Goal: Information Seeking & Learning: Learn about a topic

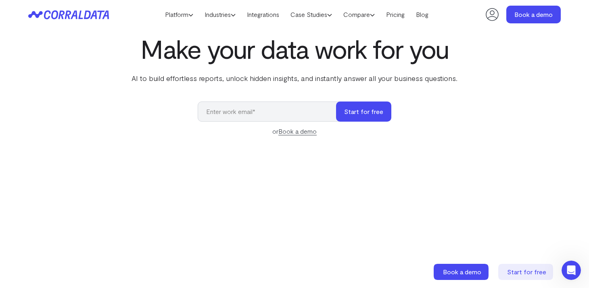
scroll to position [23, 0]
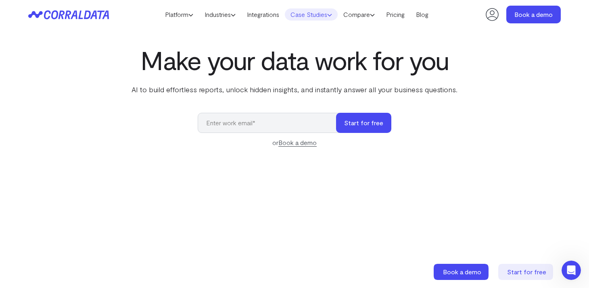
click at [327, 13] on link "Case Studies" at bounding box center [311, 14] width 53 height 12
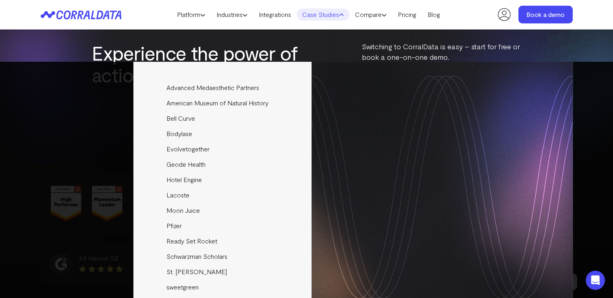
scroll to position [3398, 0]
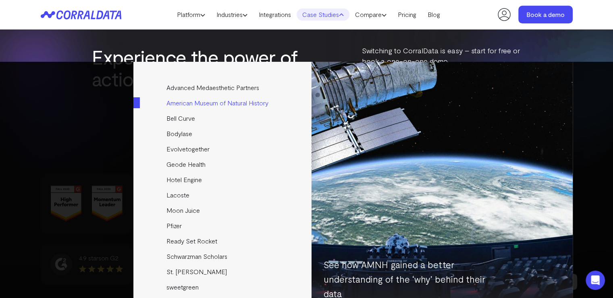
click at [226, 100] on link "American Museum of Natural History" at bounding box center [222, 102] width 179 height 15
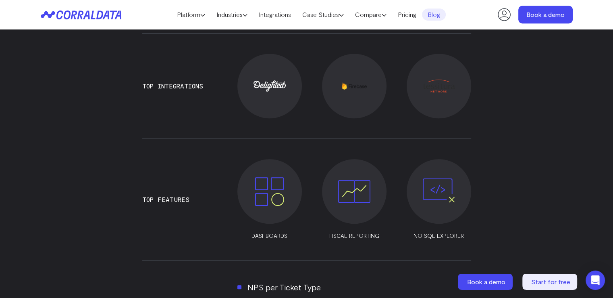
scroll to position [547, 0]
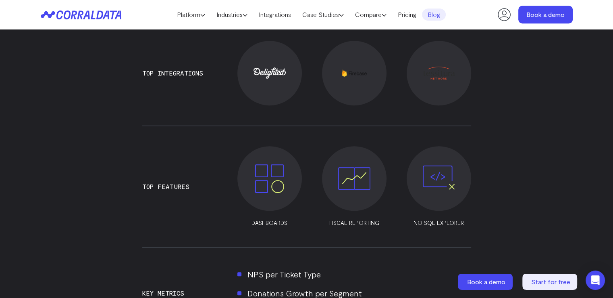
click at [297, 179] on span at bounding box center [270, 178] width 65 height 65
click at [288, 186] on span at bounding box center [270, 178] width 65 height 65
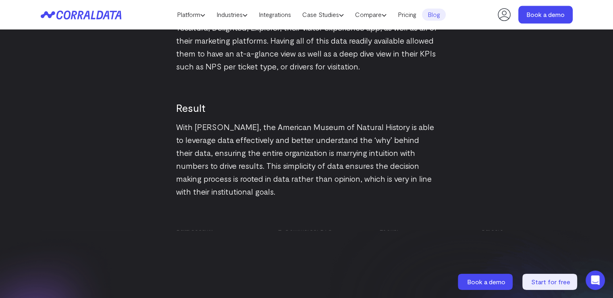
scroll to position [1111, 0]
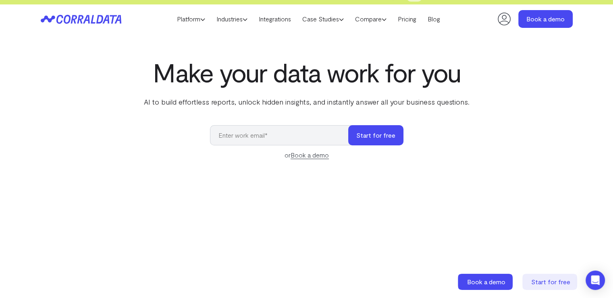
scroll to position [6, 0]
